Goal: Task Accomplishment & Management: Use online tool/utility

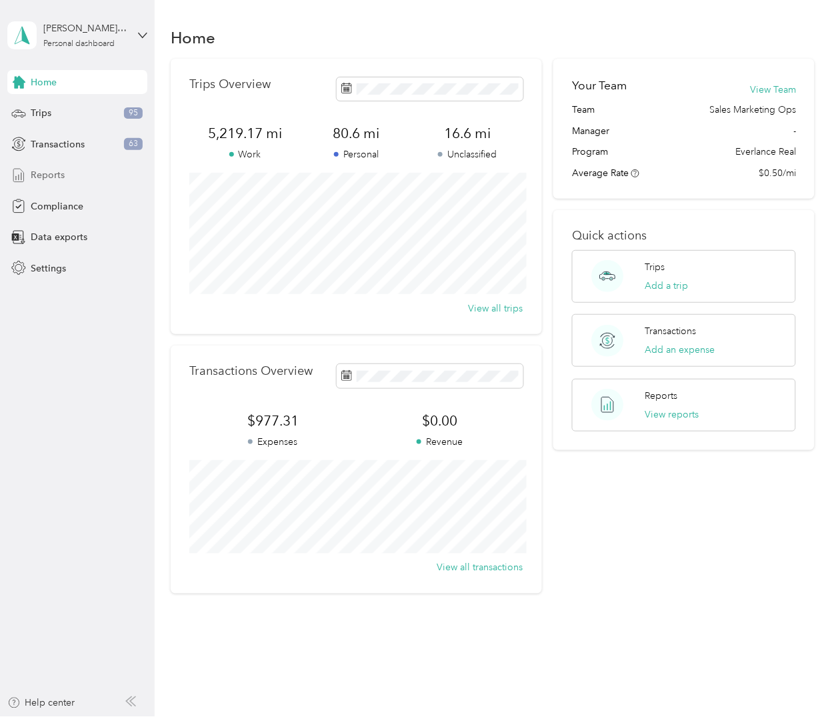
click at [55, 177] on span "Reports" at bounding box center [48, 175] width 34 height 14
